Goal: Contribute content

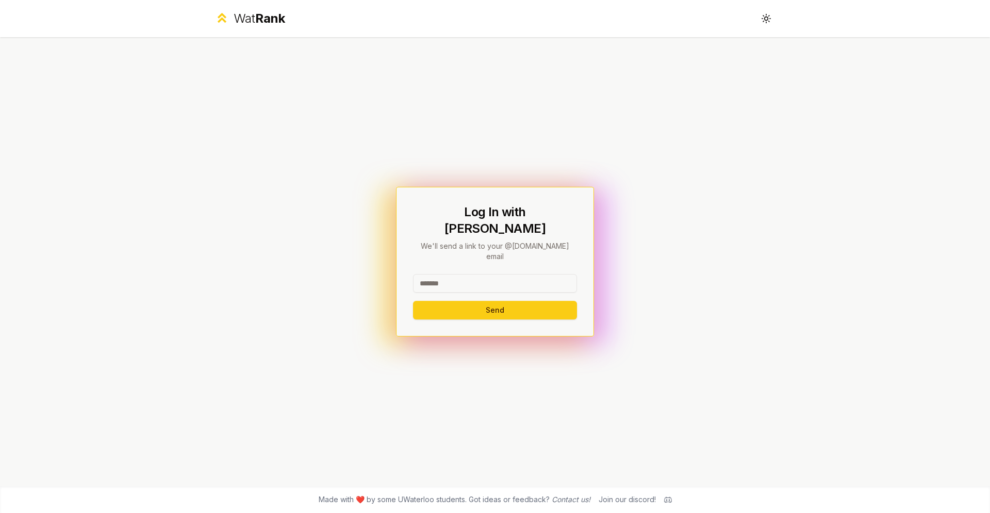
click at [457, 274] on input at bounding box center [495, 283] width 164 height 19
type input "*****"
click at [445, 301] on button "Send" at bounding box center [495, 310] width 164 height 19
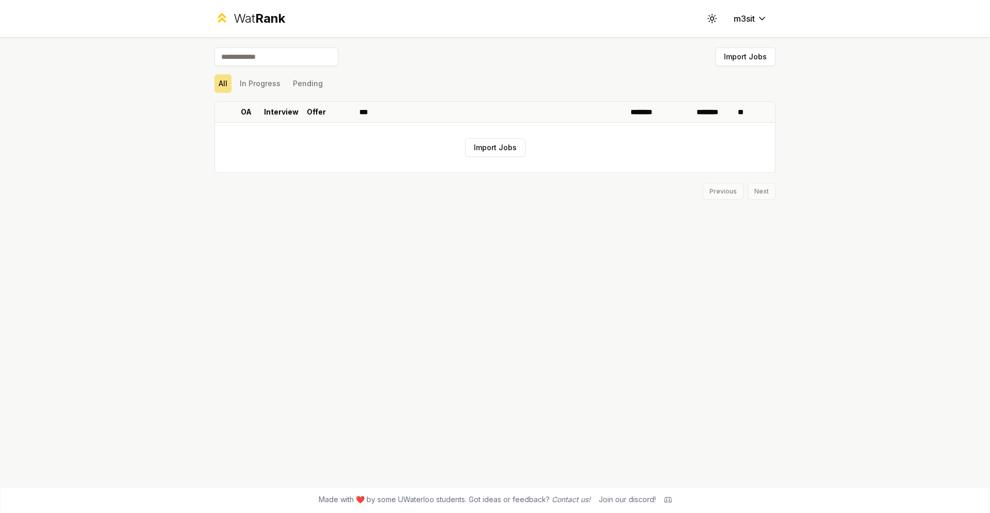
click at [471, 177] on div "Previous Next" at bounding box center [495, 186] width 561 height 27
click at [275, 89] on button "In Progress" at bounding box center [260, 83] width 49 height 19
click at [238, 83] on button "In Progress" at bounding box center [260, 83] width 49 height 19
click at [228, 83] on button "All" at bounding box center [223, 83] width 17 height 19
click at [517, 144] on button "Import Jobs" at bounding box center [495, 147] width 60 height 19
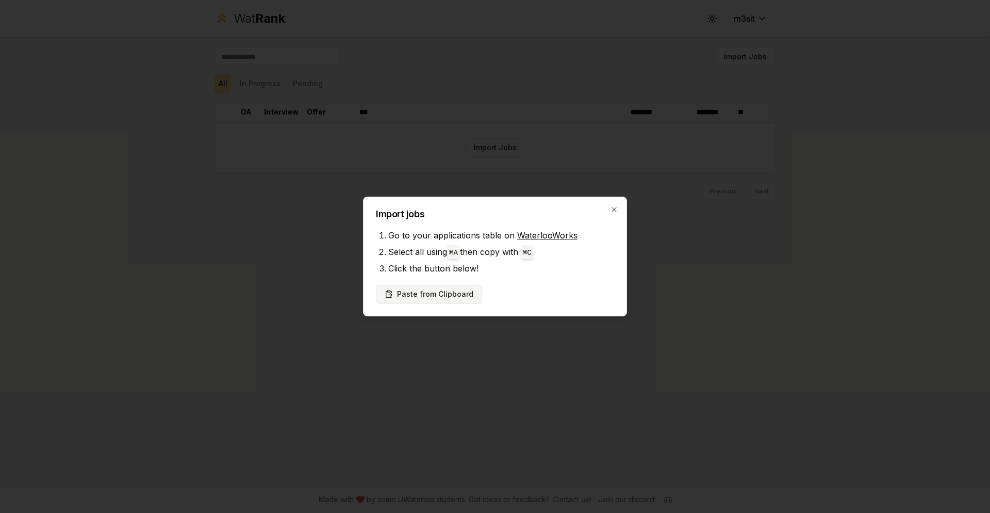
click at [460, 290] on button "Paste from Clipboard" at bounding box center [429, 294] width 106 height 19
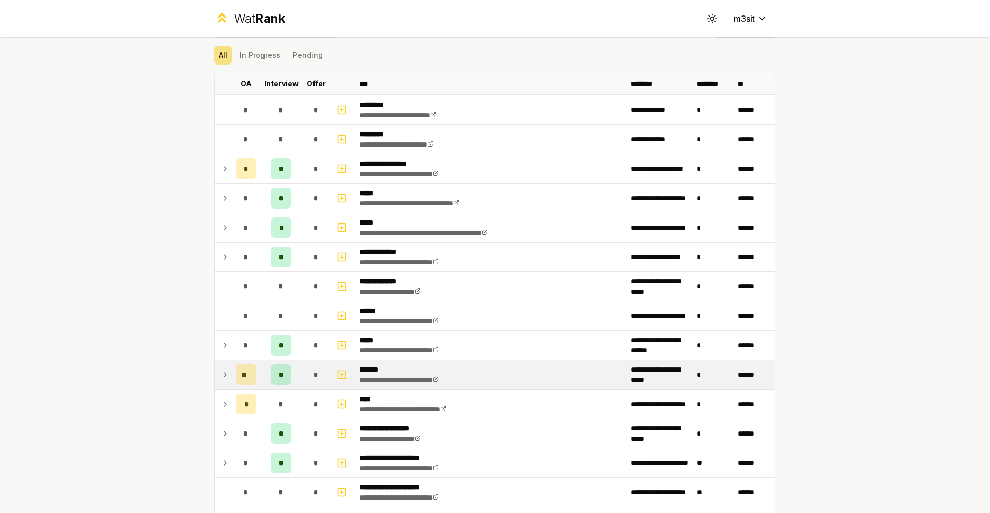
scroll to position [19, 0]
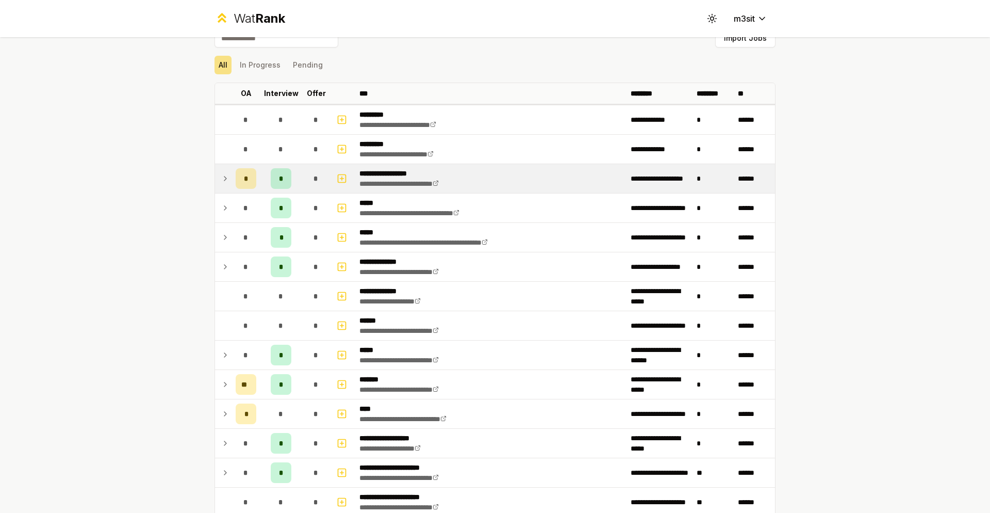
click at [225, 186] on td at bounding box center [223, 178] width 17 height 29
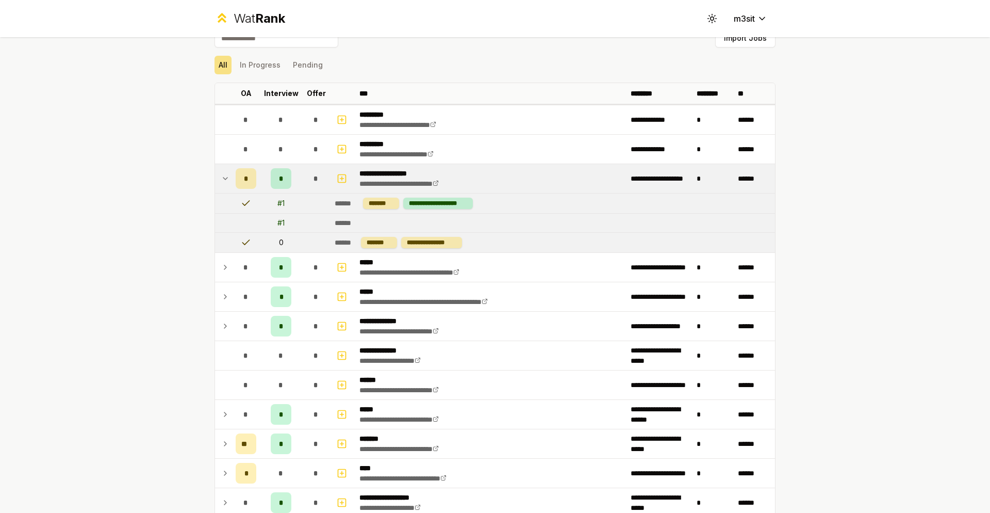
click at [223, 179] on icon at bounding box center [225, 178] width 8 height 12
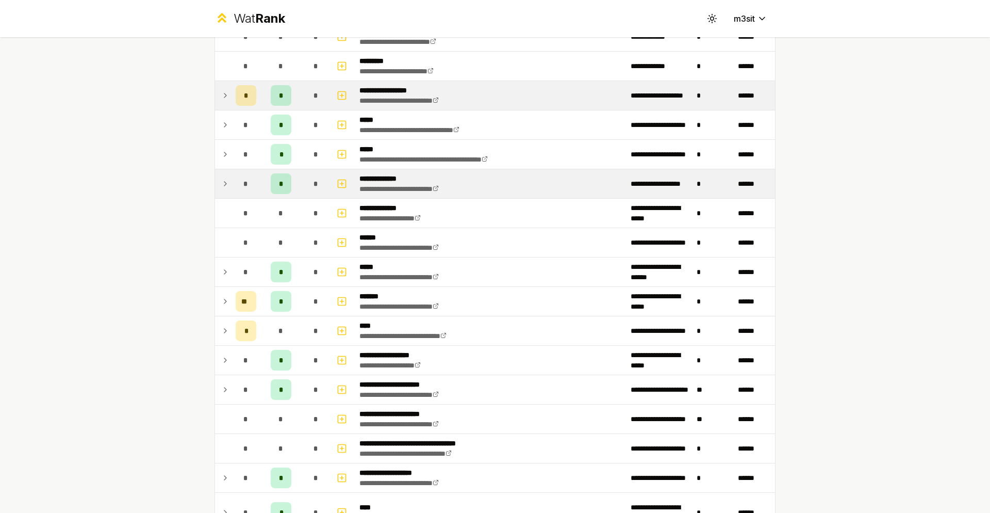
scroll to position [104, 0]
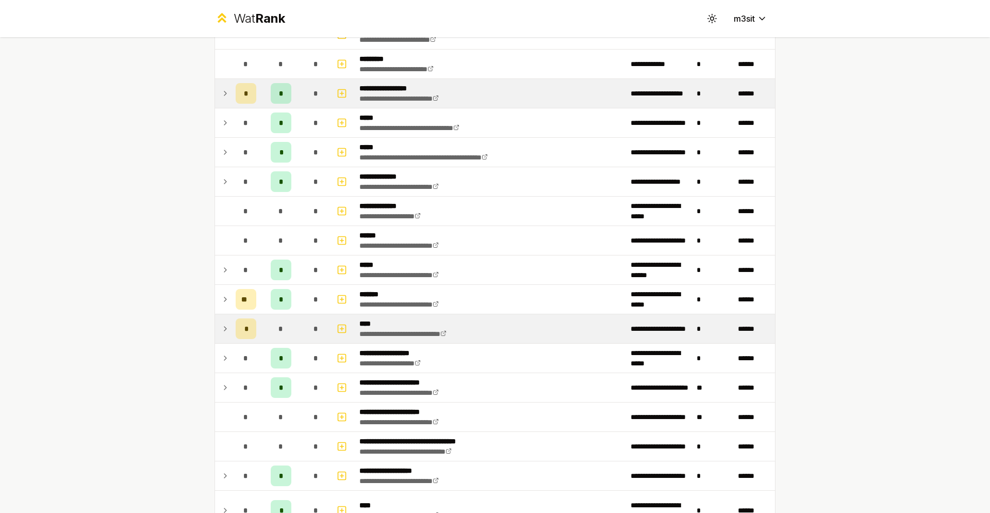
click at [232, 326] on td "*" at bounding box center [246, 328] width 29 height 29
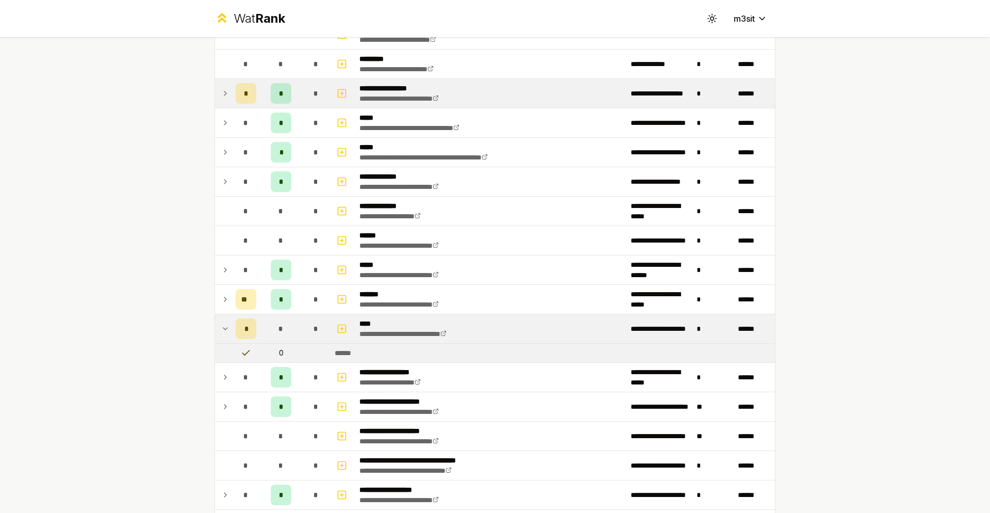
click at [249, 327] on div "*" at bounding box center [246, 328] width 21 height 21
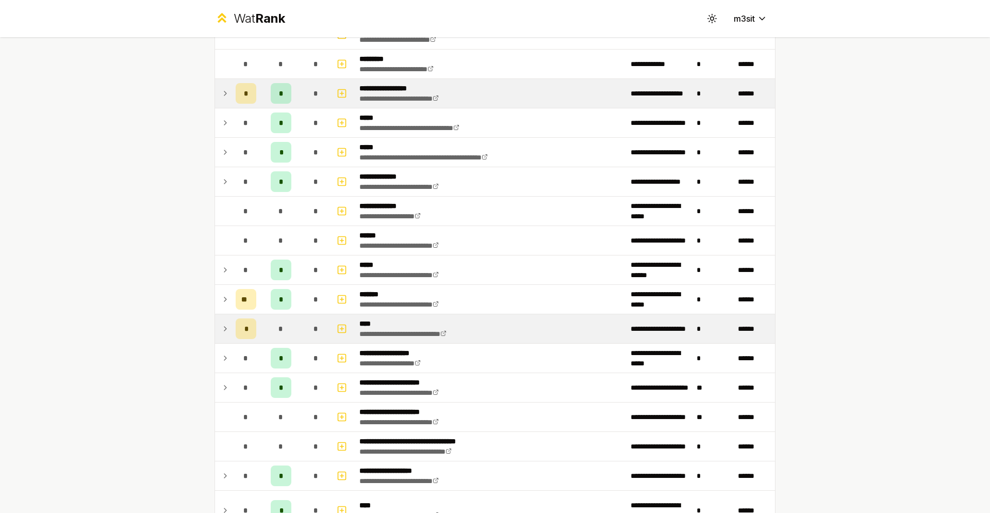
scroll to position [0, 0]
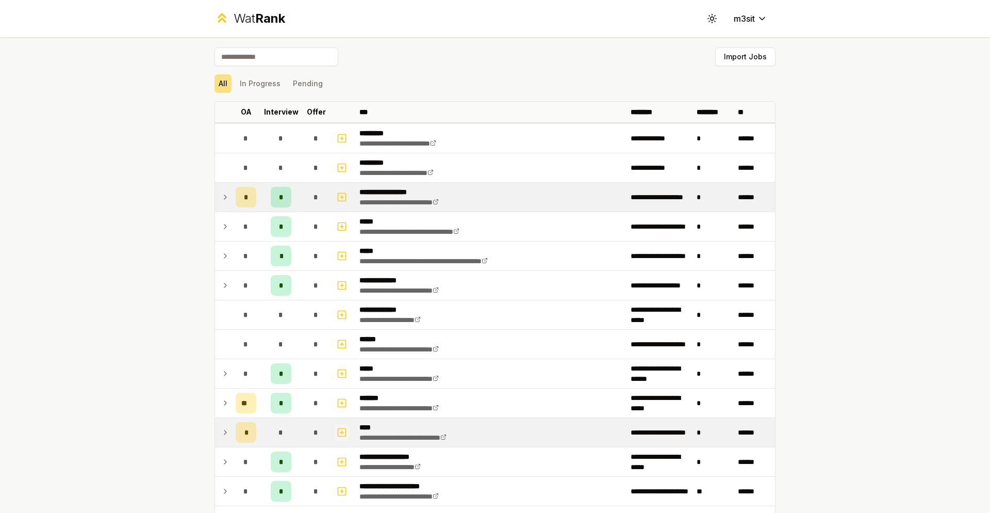
click at [337, 433] on icon "button" at bounding box center [342, 432] width 10 height 12
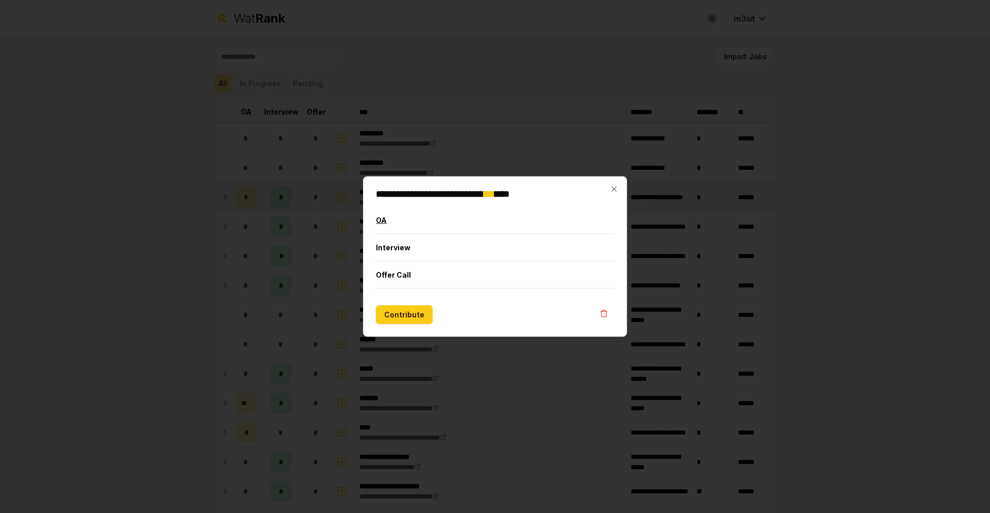
click at [414, 218] on button "OA" at bounding box center [495, 220] width 238 height 27
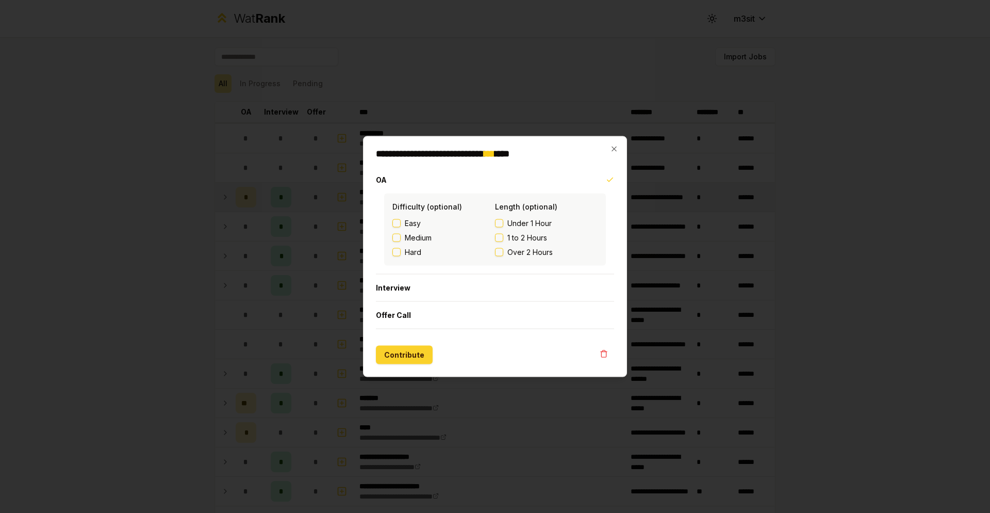
click at [418, 358] on button "Contribute" at bounding box center [404, 355] width 57 height 19
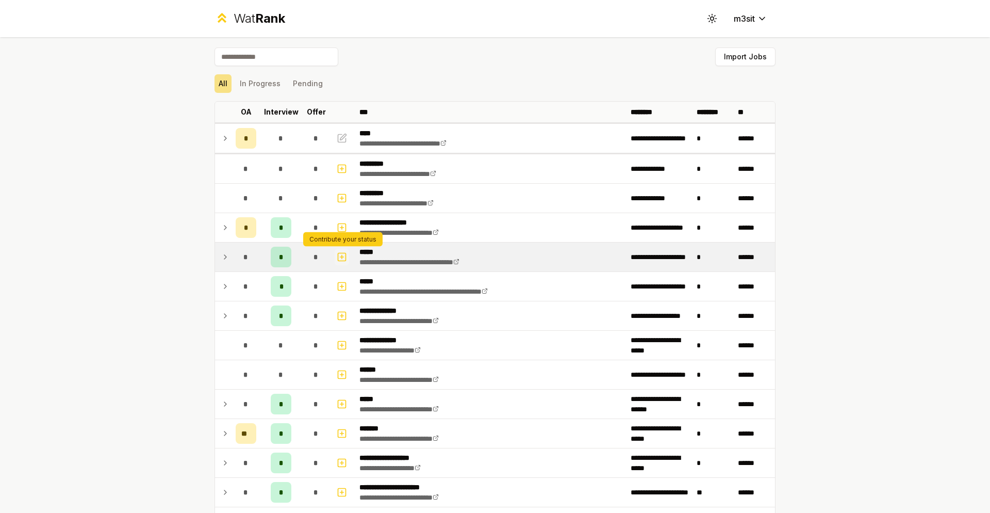
click at [343, 259] on icon "button" at bounding box center [342, 257] width 10 height 12
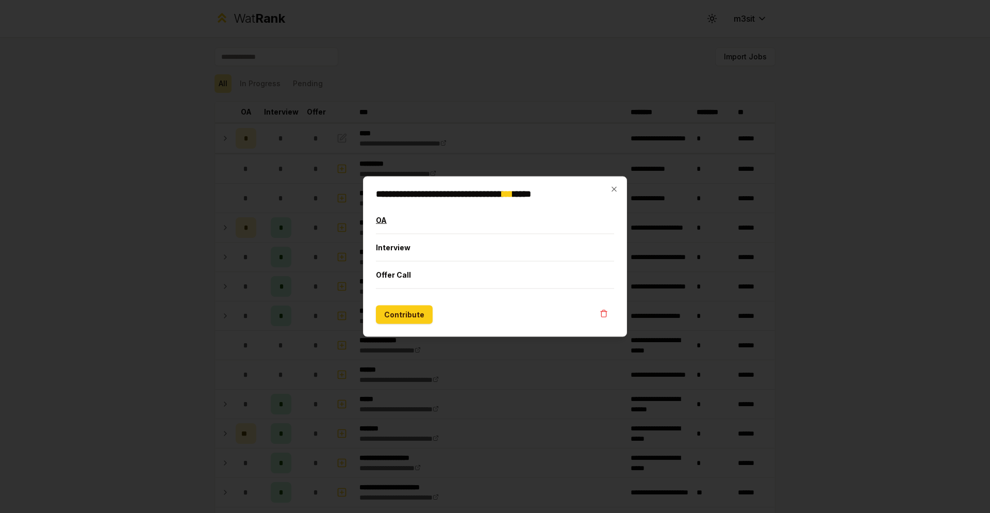
click at [395, 224] on button "OA" at bounding box center [495, 220] width 238 height 27
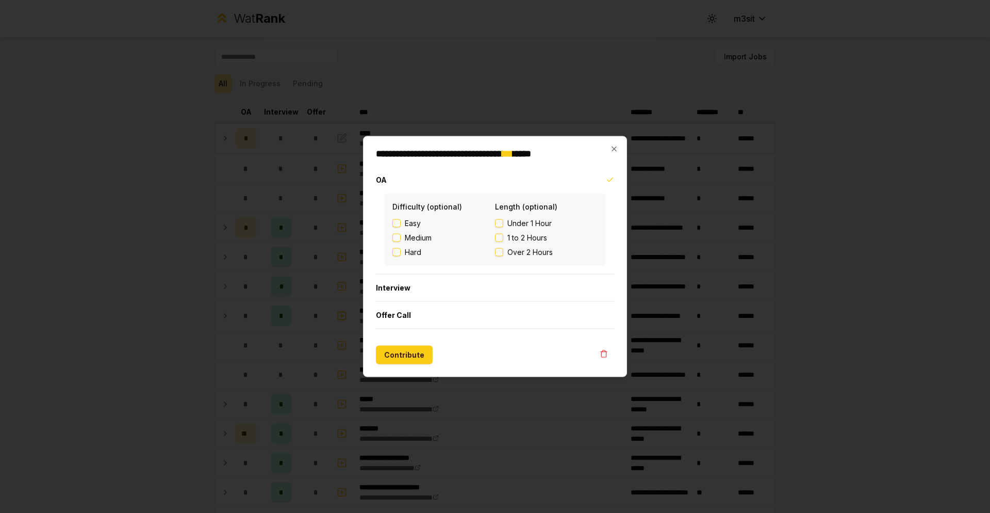
click at [424, 391] on div at bounding box center [495, 256] width 990 height 513
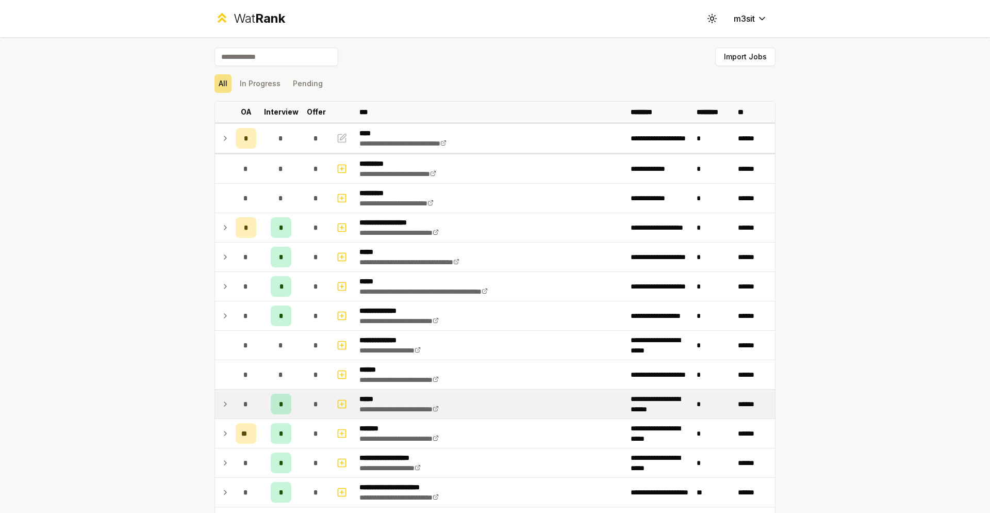
click at [281, 407] on span "*" at bounding box center [281, 404] width 5 height 10
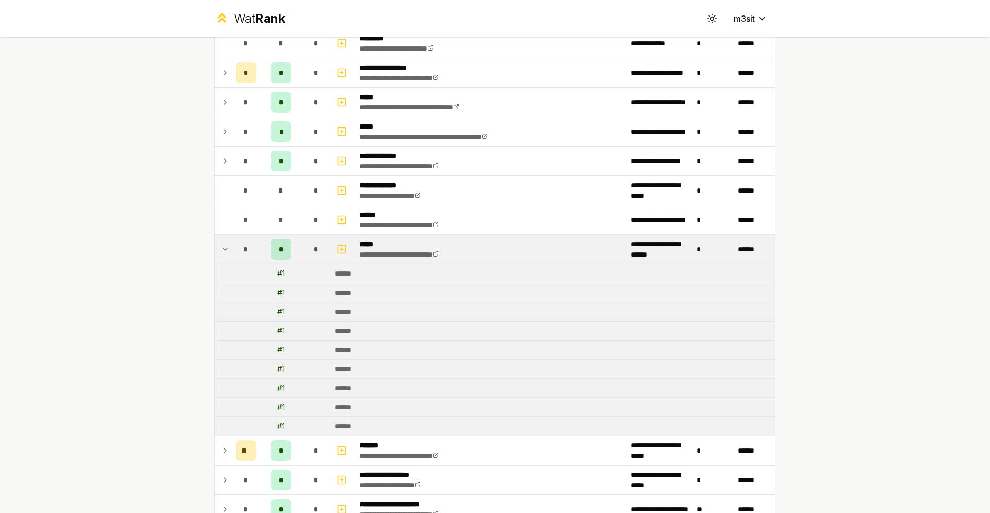
scroll to position [172, 0]
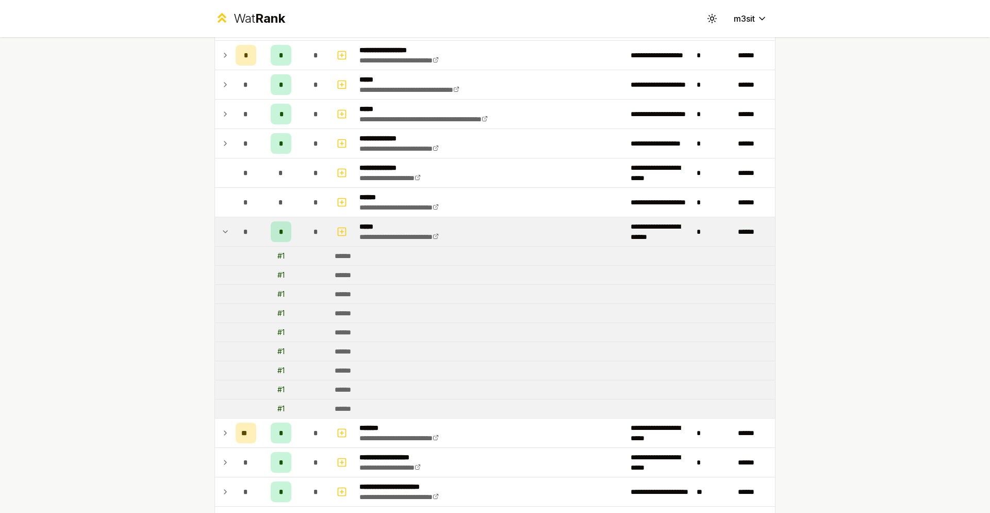
click at [280, 228] on span "*" at bounding box center [281, 231] width 5 height 10
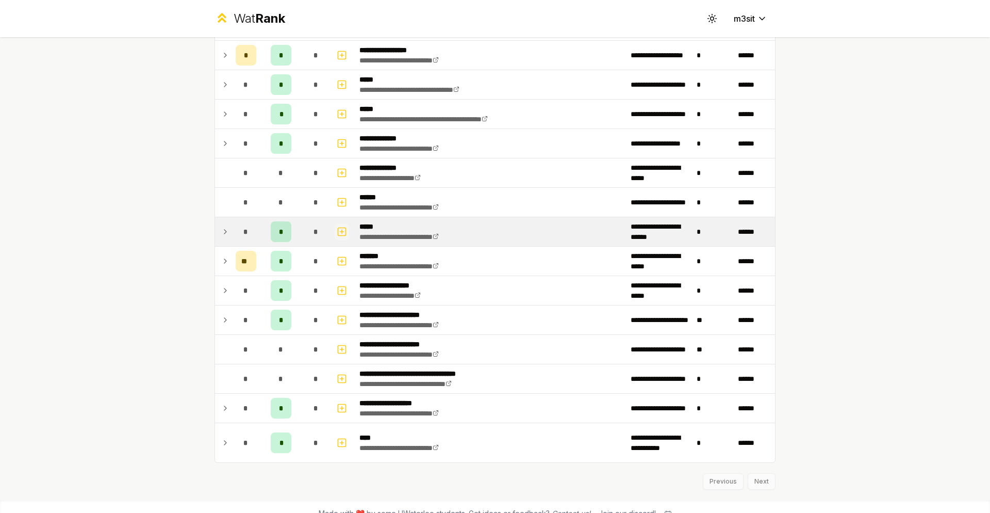
click at [342, 232] on icon "button" at bounding box center [342, 232] width 4 height 0
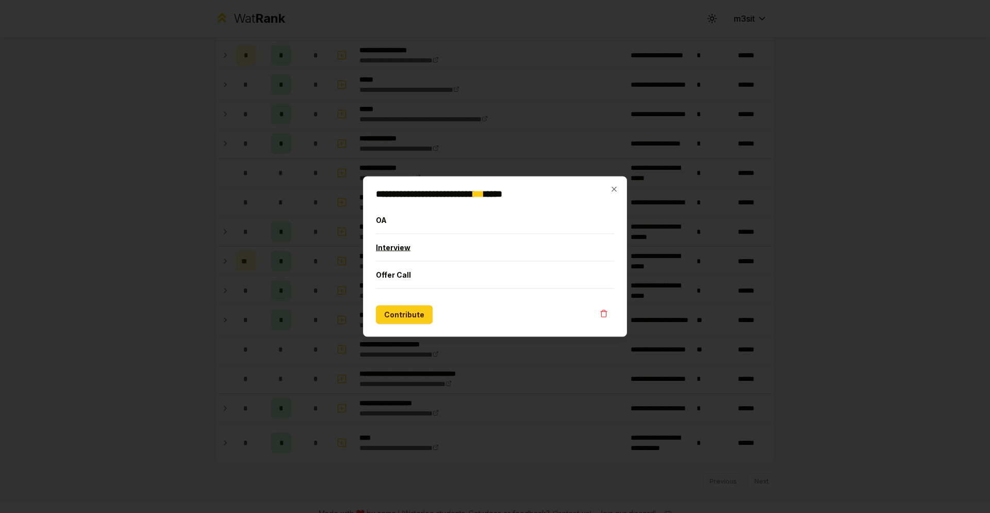
click at [399, 248] on button "Interview" at bounding box center [495, 247] width 238 height 27
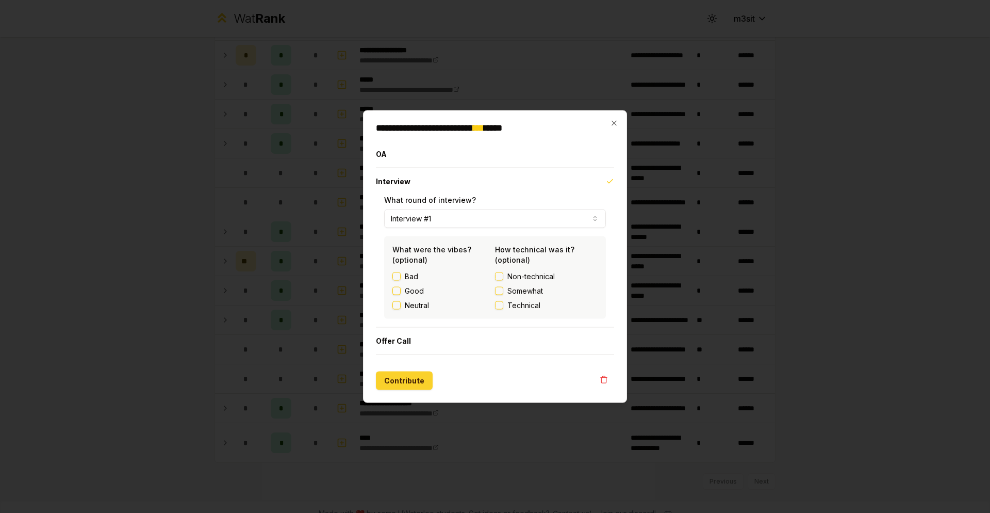
click at [418, 383] on button "Contribute" at bounding box center [404, 380] width 57 height 19
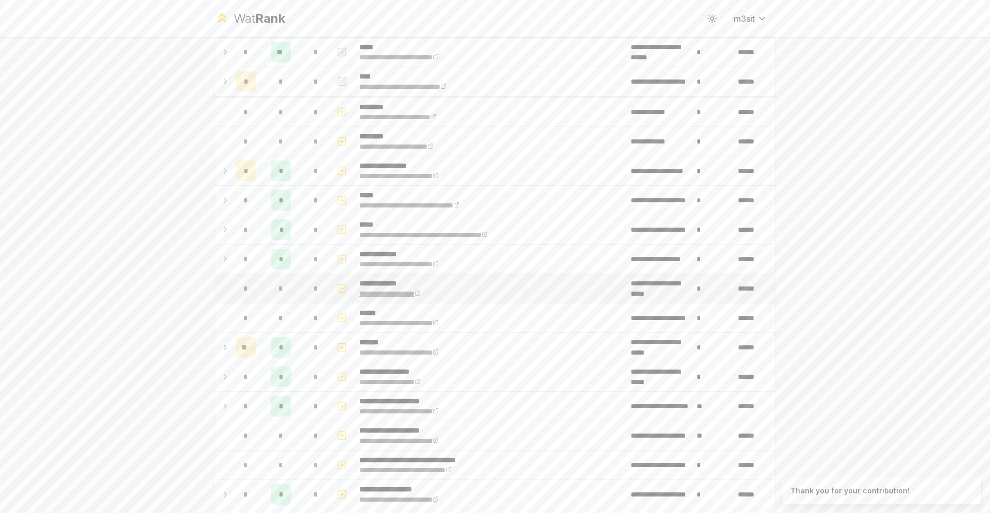
scroll to position [91, 0]
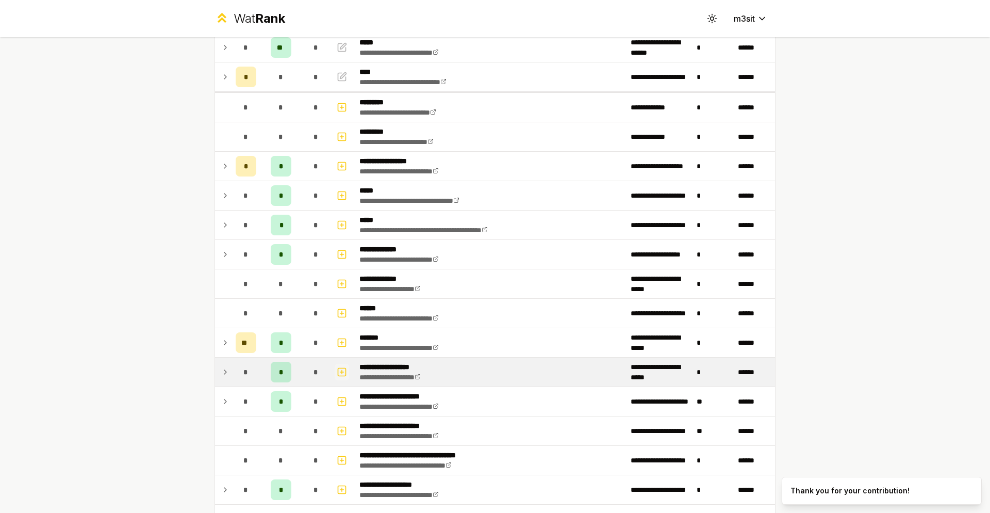
click at [346, 372] on rect "button" at bounding box center [342, 372] width 8 height 8
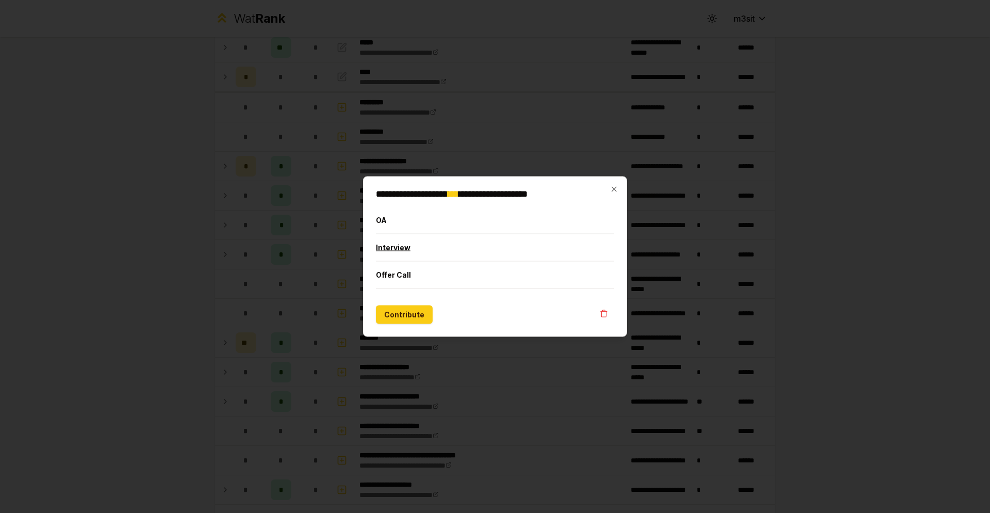
click at [404, 256] on button "Interview" at bounding box center [495, 247] width 238 height 27
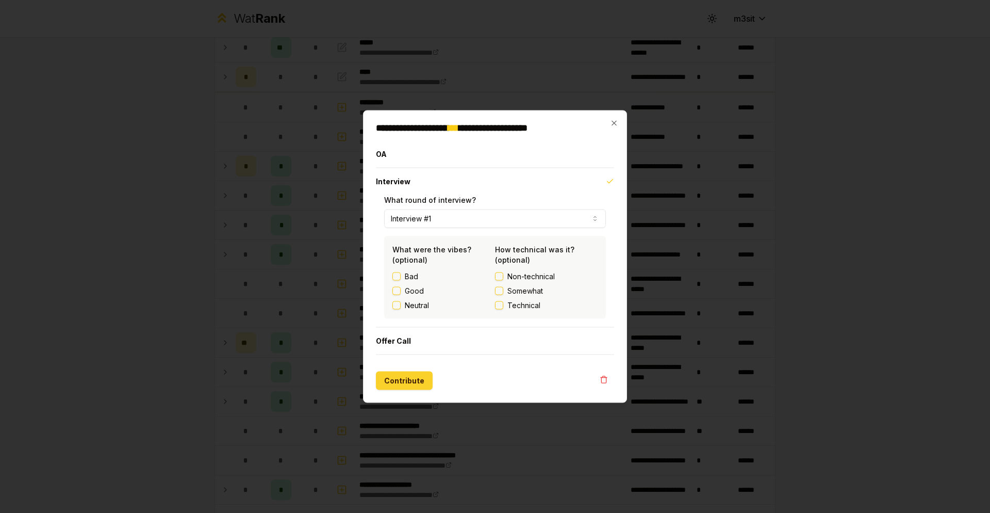
click at [414, 386] on button "Contribute" at bounding box center [404, 380] width 57 height 19
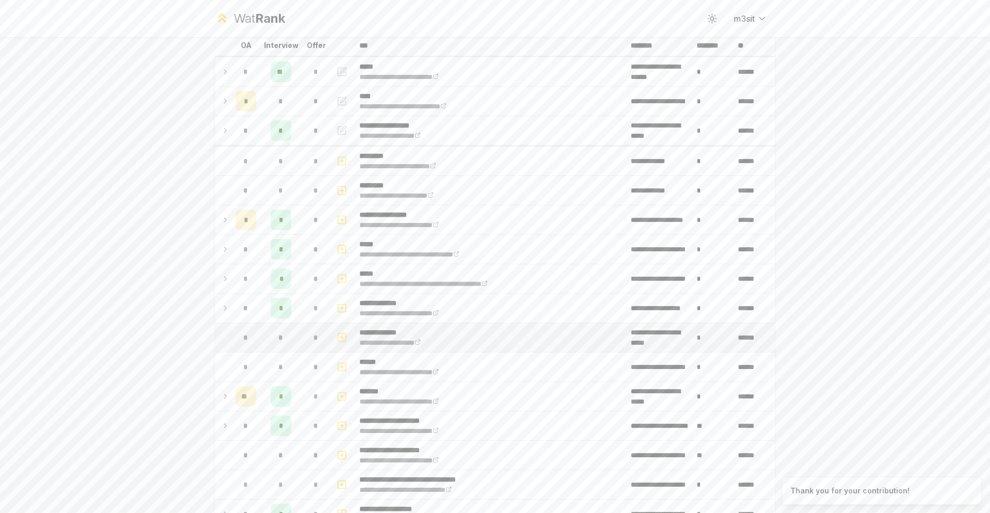
scroll to position [0, 0]
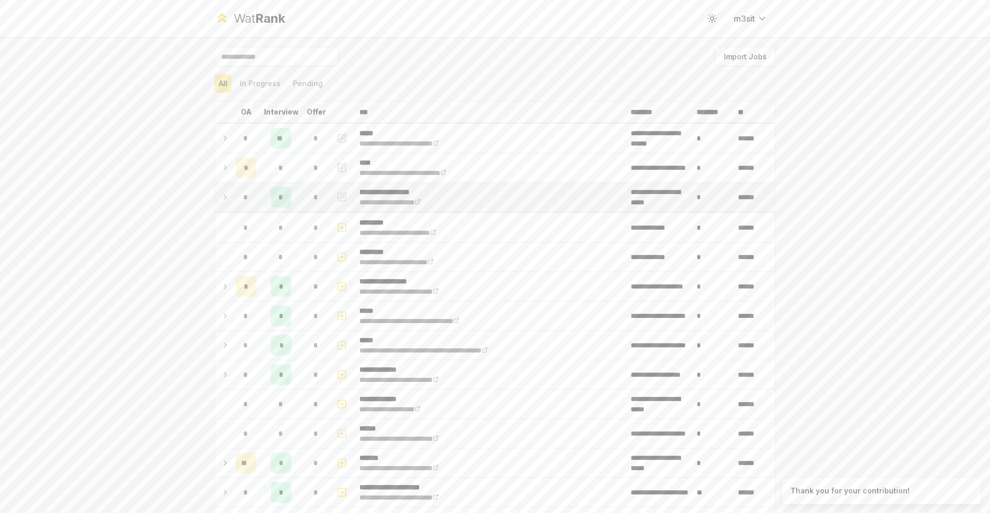
click at [342, 198] on icon "button" at bounding box center [342, 197] width 10 height 12
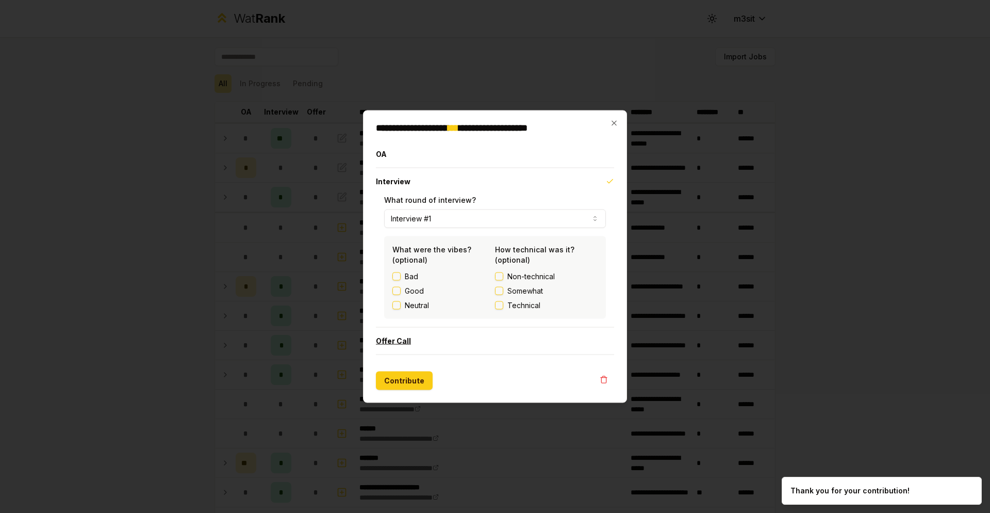
click at [414, 339] on button "Offer Call" at bounding box center [495, 340] width 238 height 27
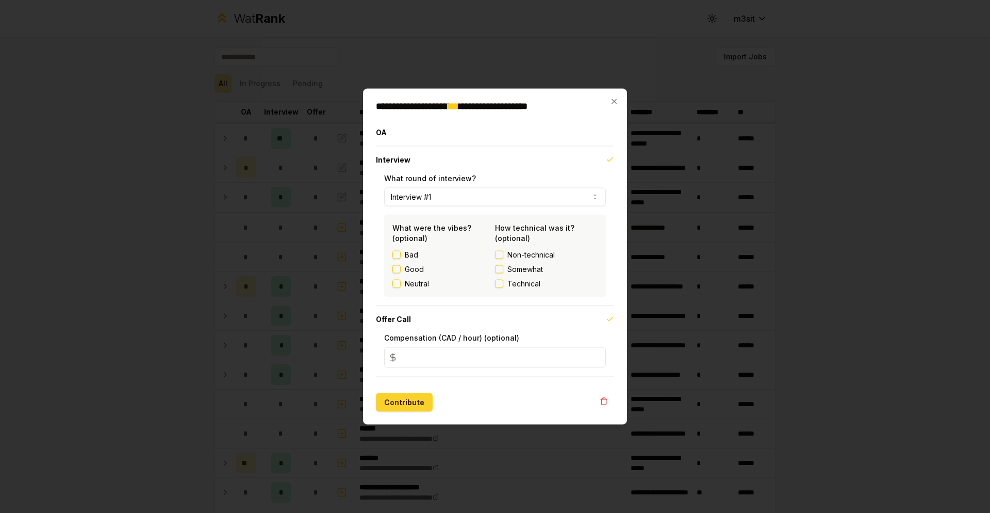
click at [418, 408] on button "Contribute" at bounding box center [404, 402] width 57 height 19
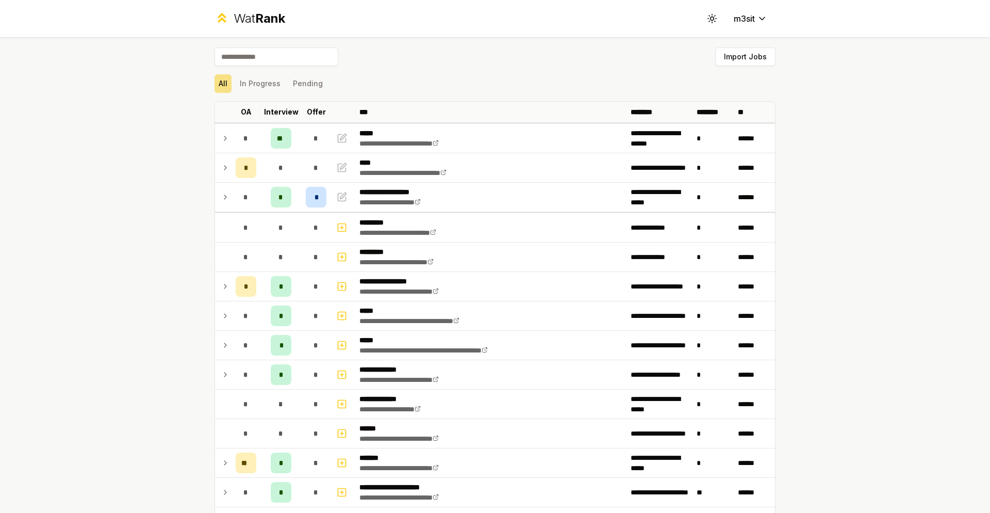
click at [282, 48] on input at bounding box center [277, 56] width 124 height 19
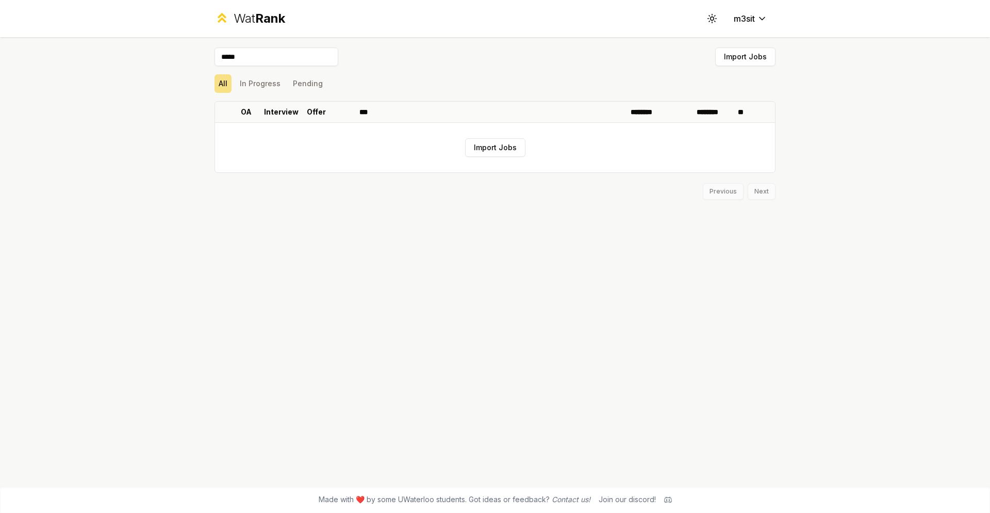
type input "******"
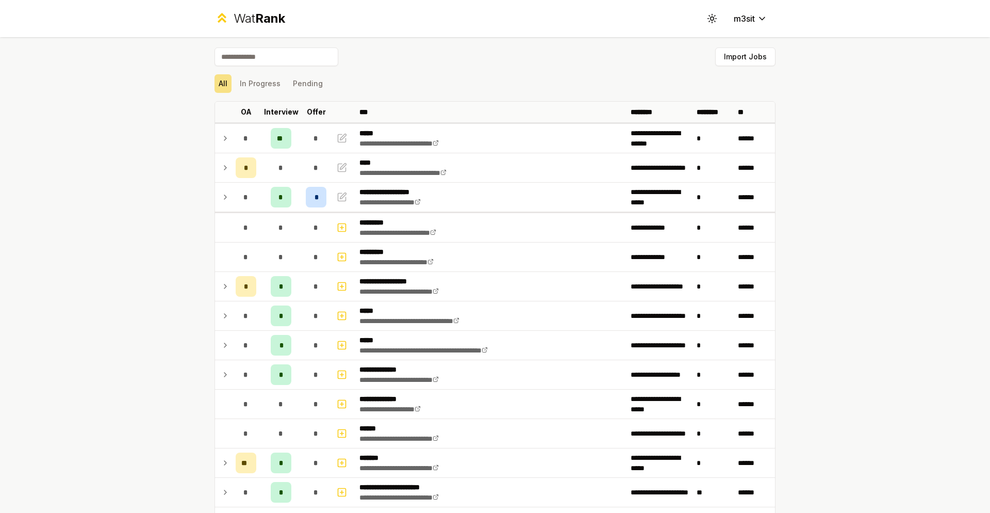
click at [403, 61] on div "Import Jobs" at bounding box center [495, 58] width 561 height 23
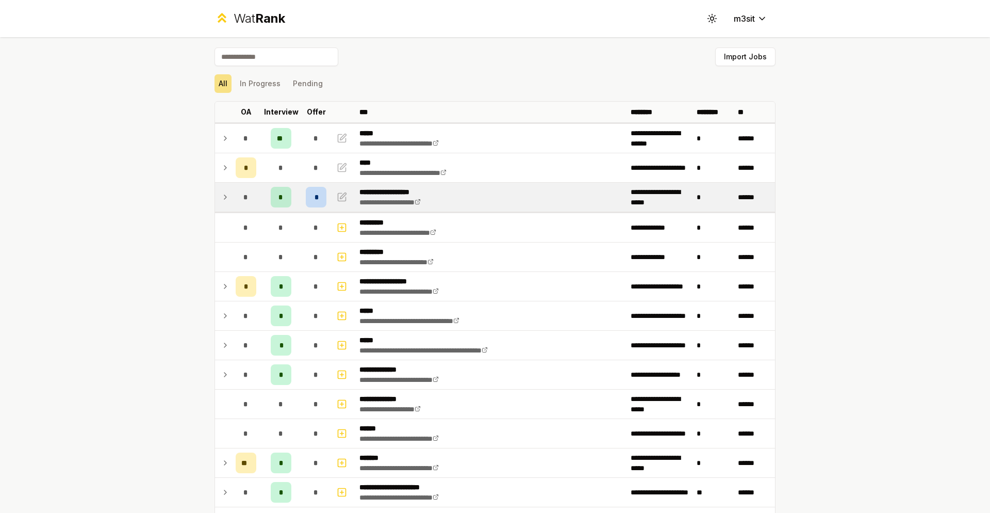
click at [317, 199] on span "*" at bounding box center [316, 197] width 3 height 10
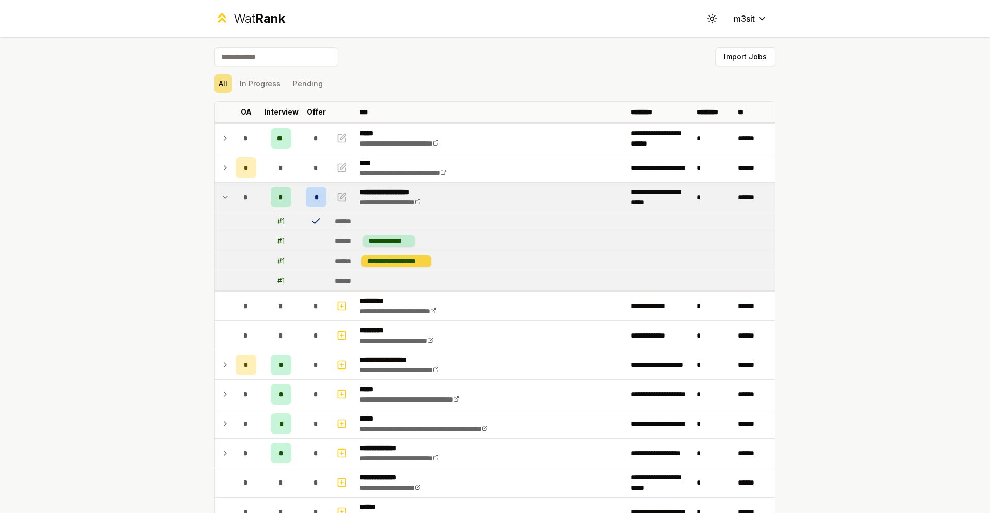
click at [385, 260] on div "**********" at bounding box center [397, 260] width 70 height 11
click at [282, 199] on span "*" at bounding box center [280, 197] width 5 height 10
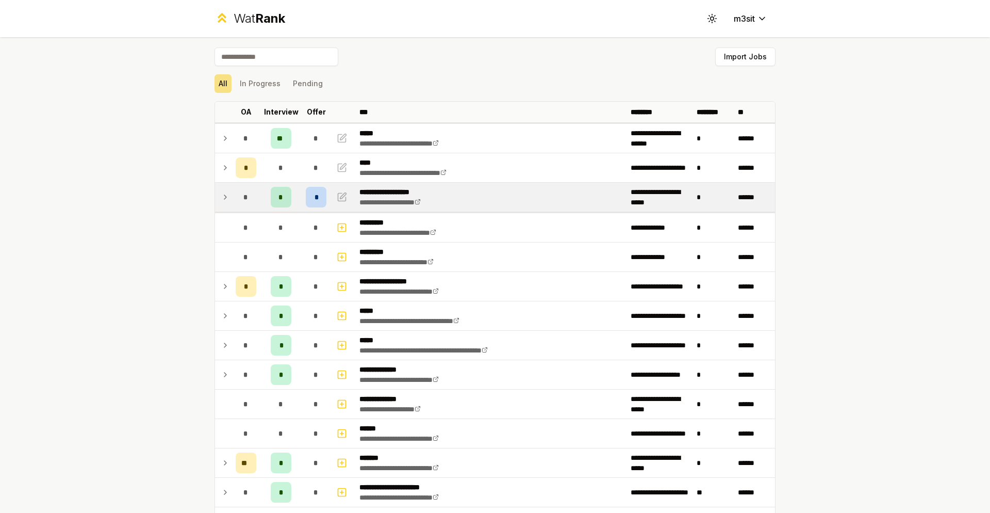
click at [282, 199] on span "*" at bounding box center [280, 197] width 5 height 10
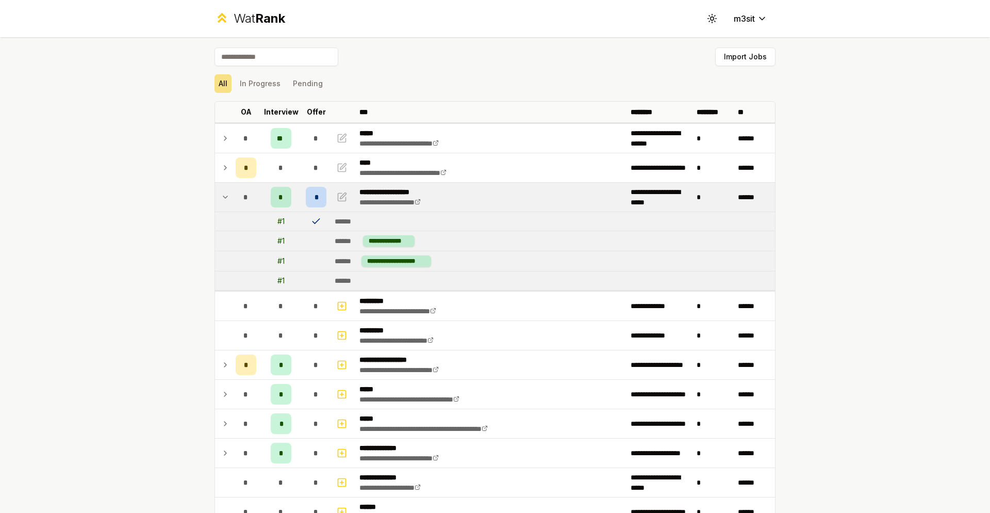
click at [279, 201] on span "*" at bounding box center [280, 197] width 5 height 10
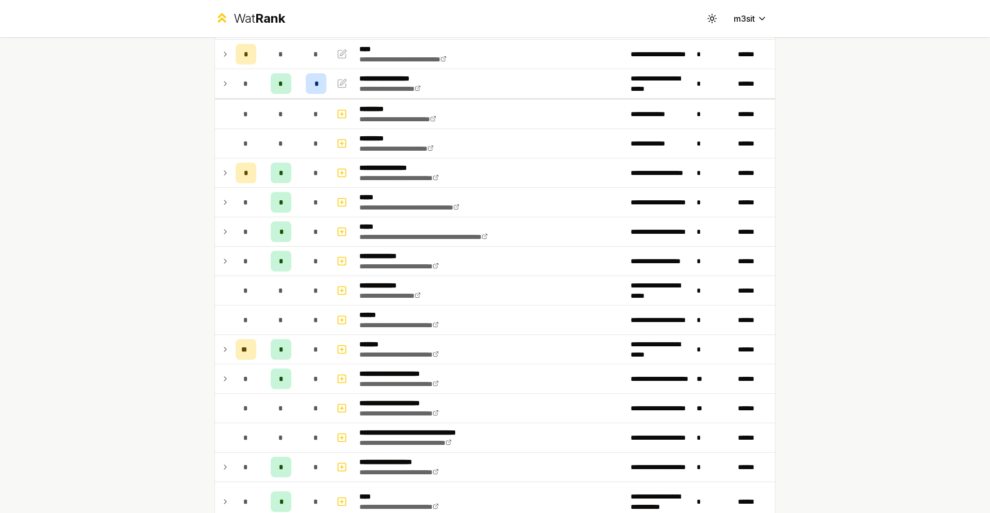
scroll to position [1, 0]
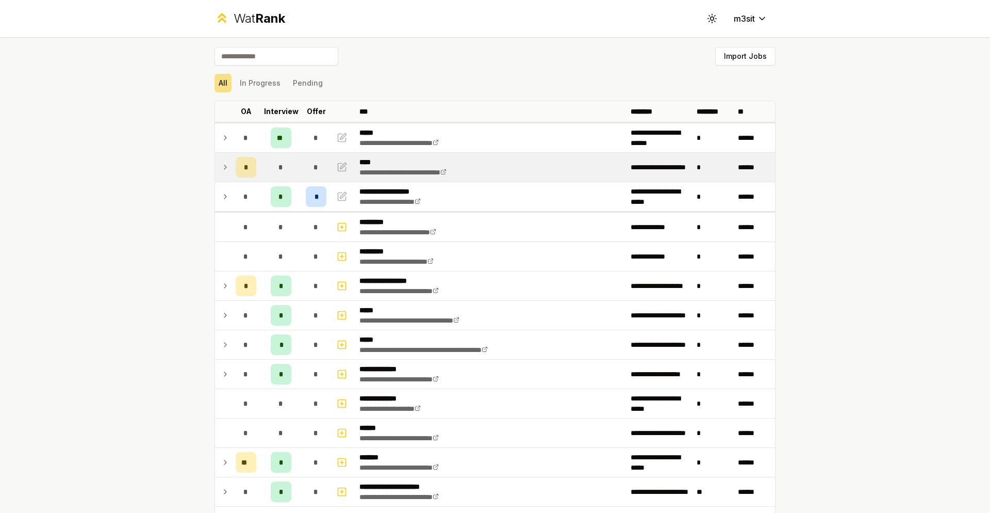
click at [220, 166] on td at bounding box center [223, 167] width 17 height 29
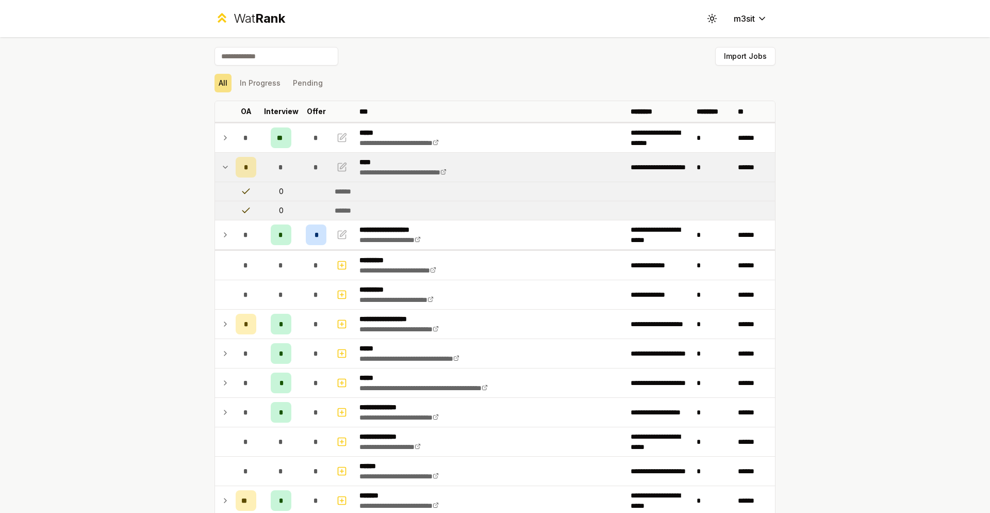
click at [220, 166] on td at bounding box center [223, 167] width 17 height 29
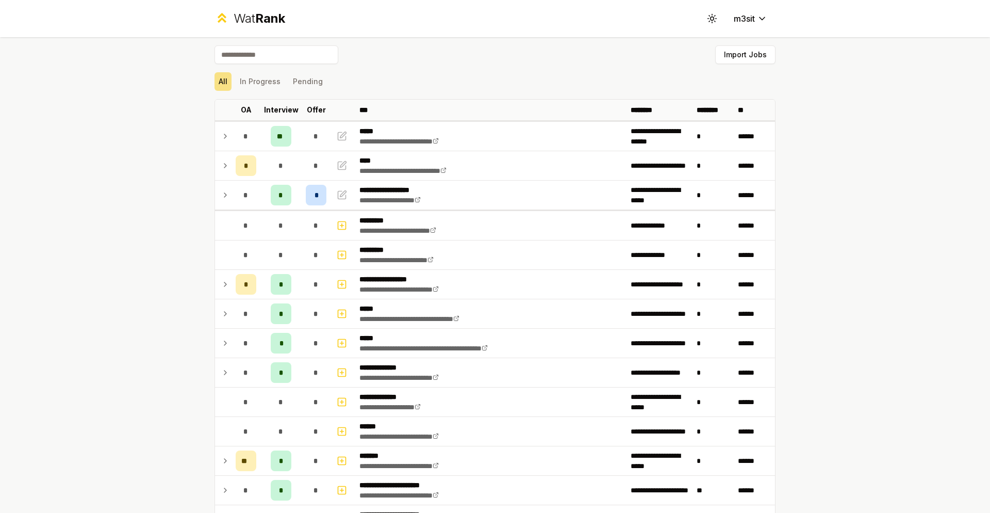
scroll to position [0, 0]
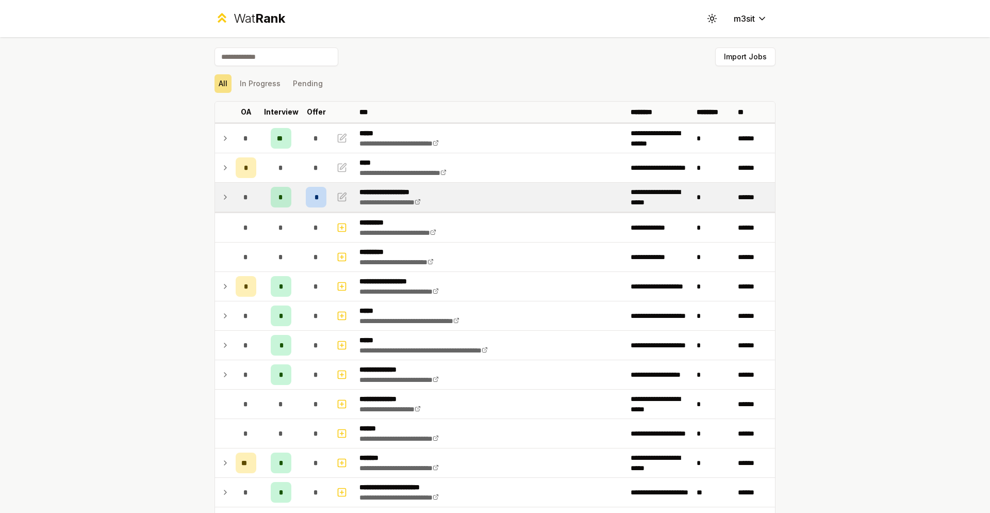
click at [283, 201] on span "*" at bounding box center [280, 197] width 5 height 10
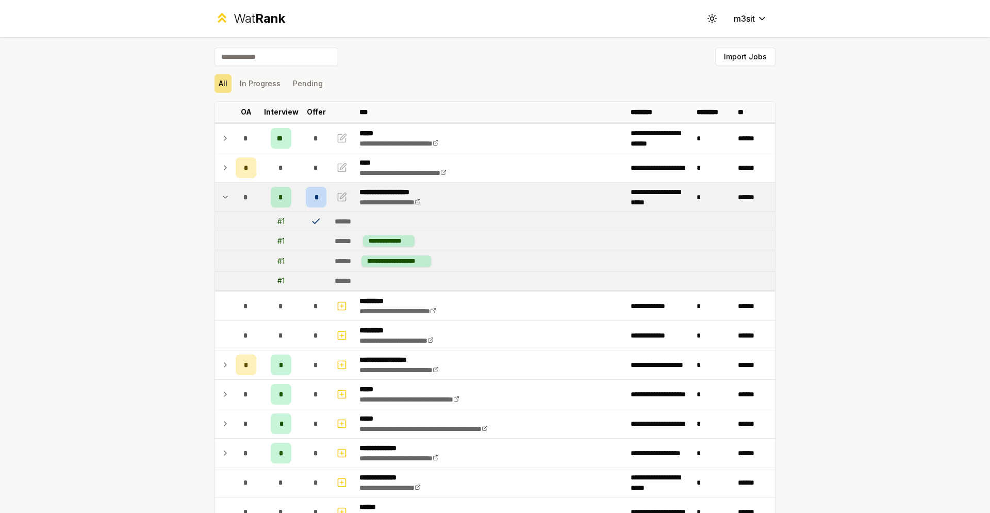
click at [283, 201] on span "*" at bounding box center [280, 197] width 5 height 10
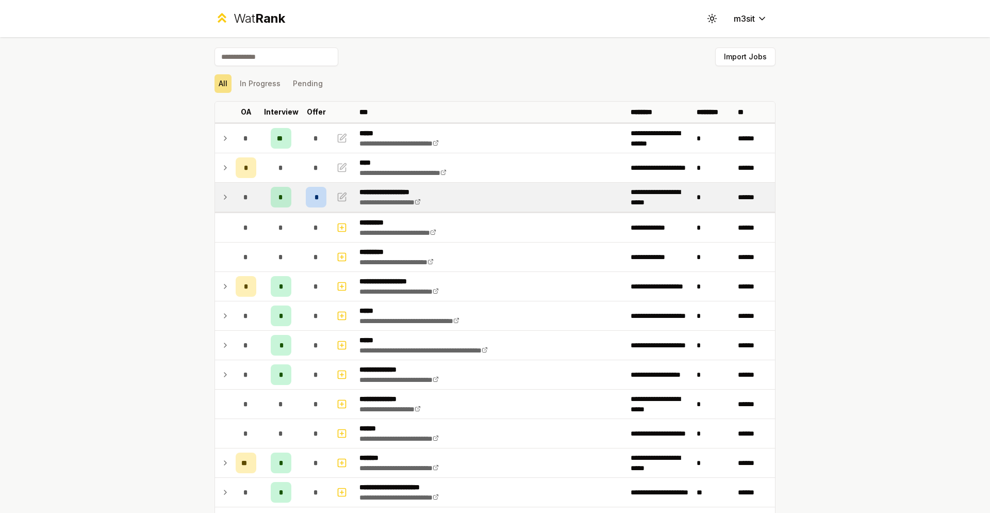
click at [283, 201] on span "*" at bounding box center [280, 197] width 5 height 10
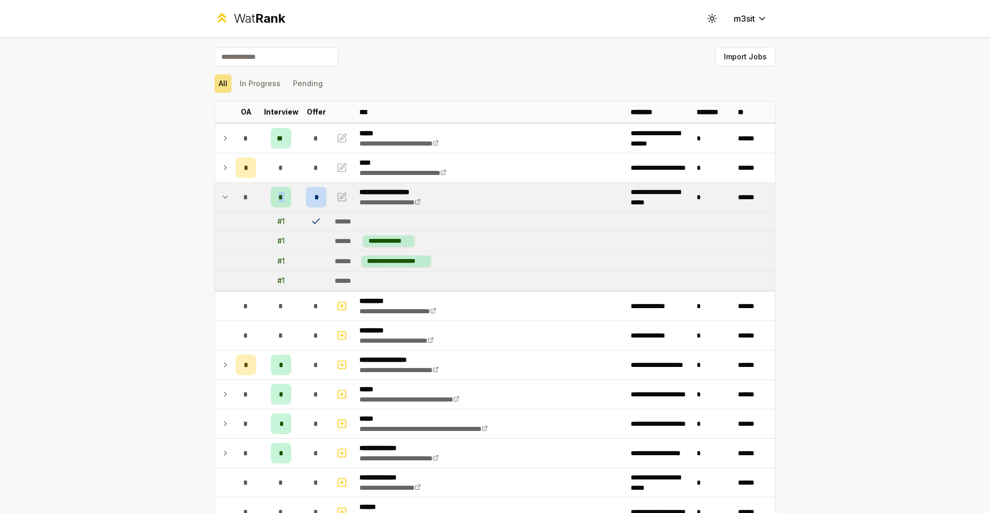
click at [283, 201] on span "*" at bounding box center [280, 197] width 5 height 10
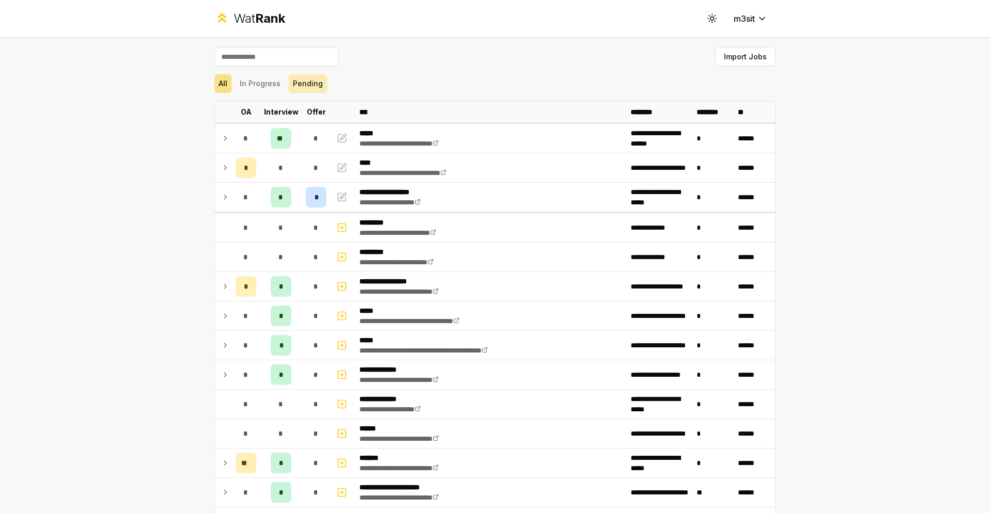
click at [308, 88] on button "Pending" at bounding box center [308, 83] width 38 height 19
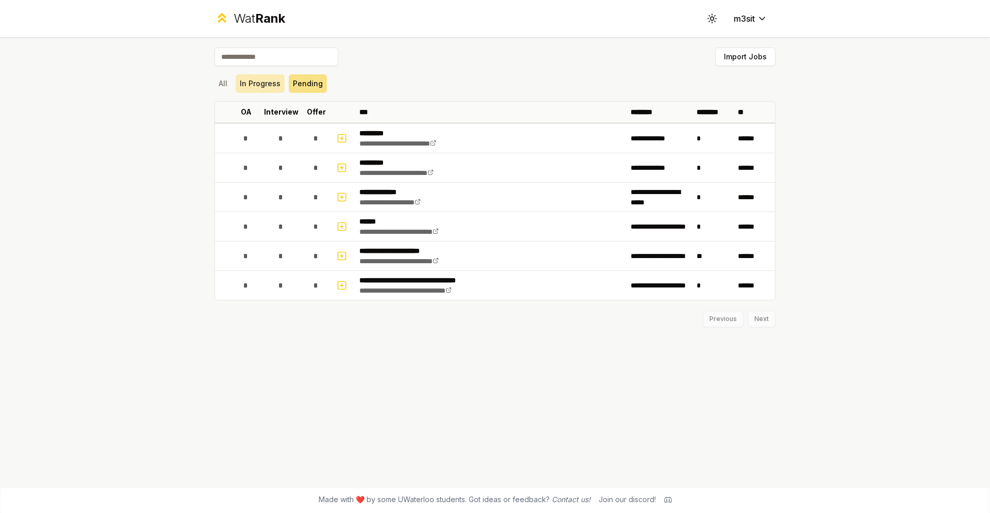
click at [280, 88] on button "In Progress" at bounding box center [260, 83] width 49 height 19
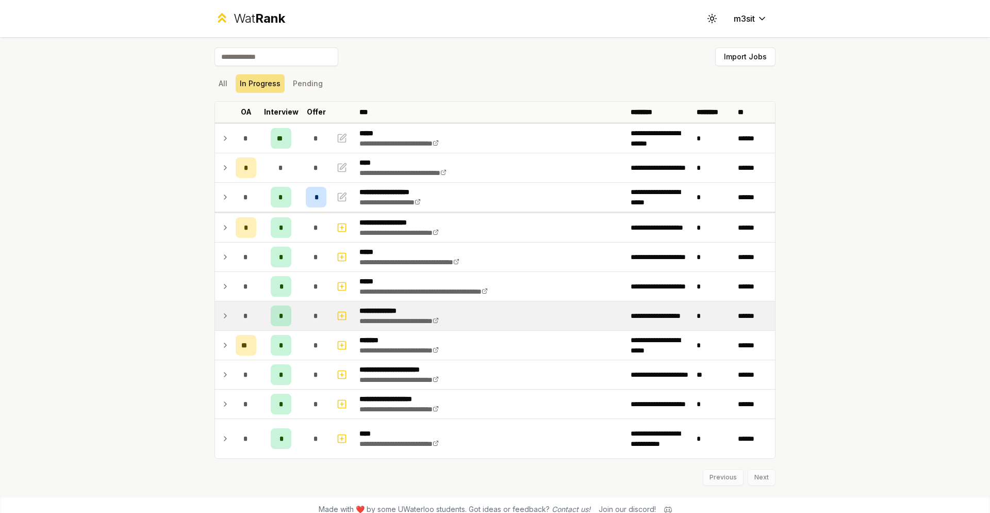
scroll to position [10, 0]
